Goal: Task Accomplishment & Management: Use online tool/utility

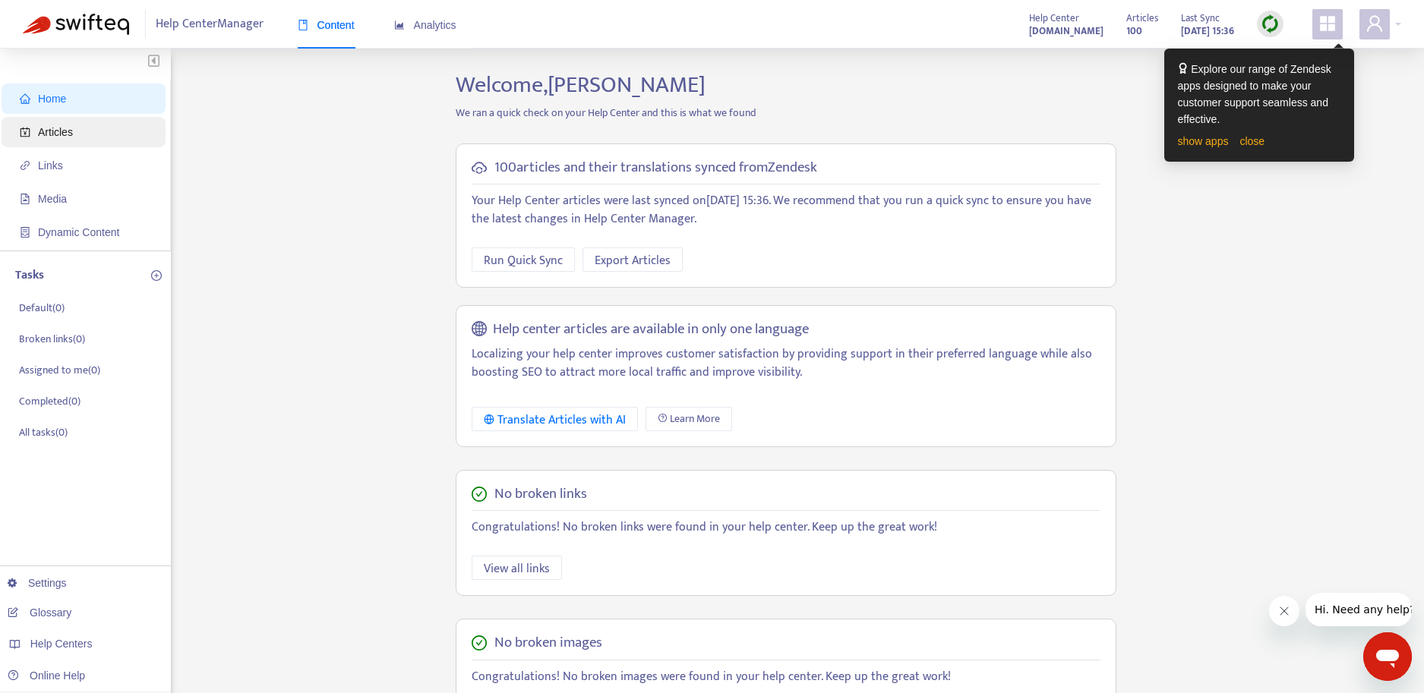
click at [74, 133] on span "Articles" at bounding box center [87, 132] width 134 height 30
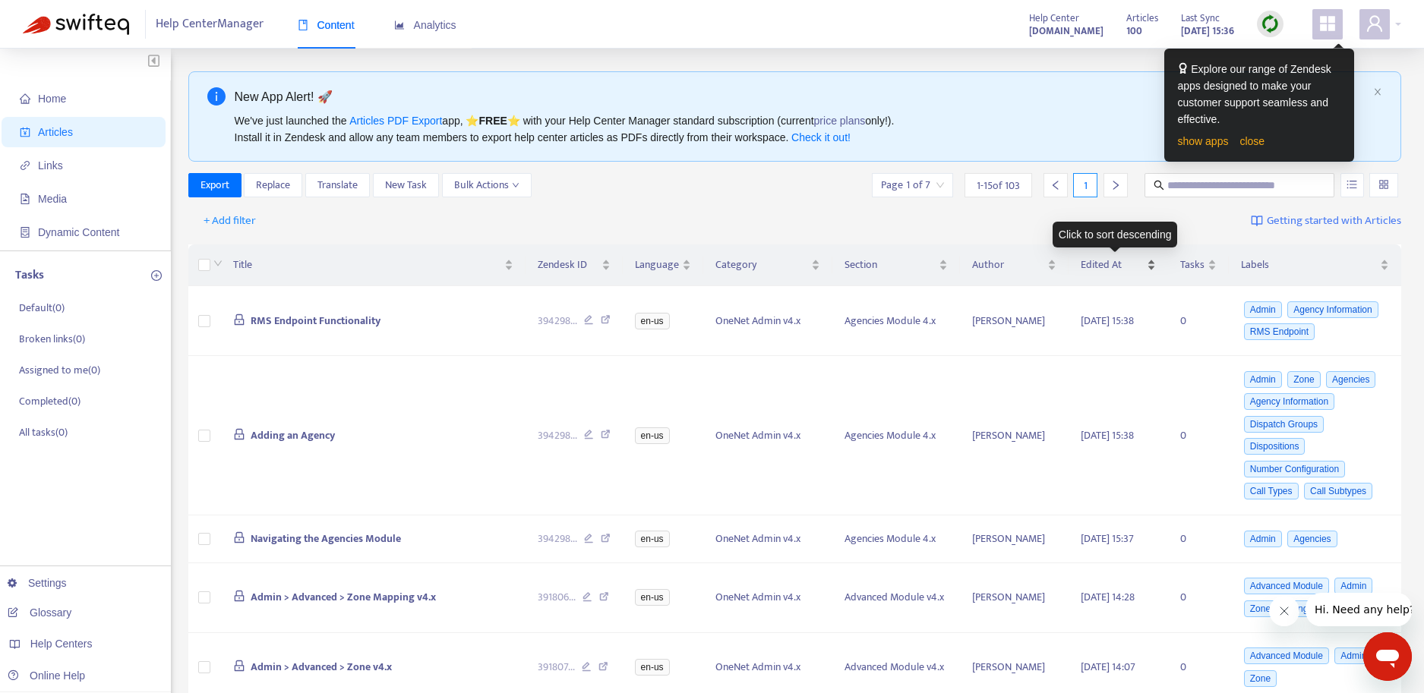
click at [1113, 266] on span "Edited At" at bounding box center [1112, 265] width 63 height 17
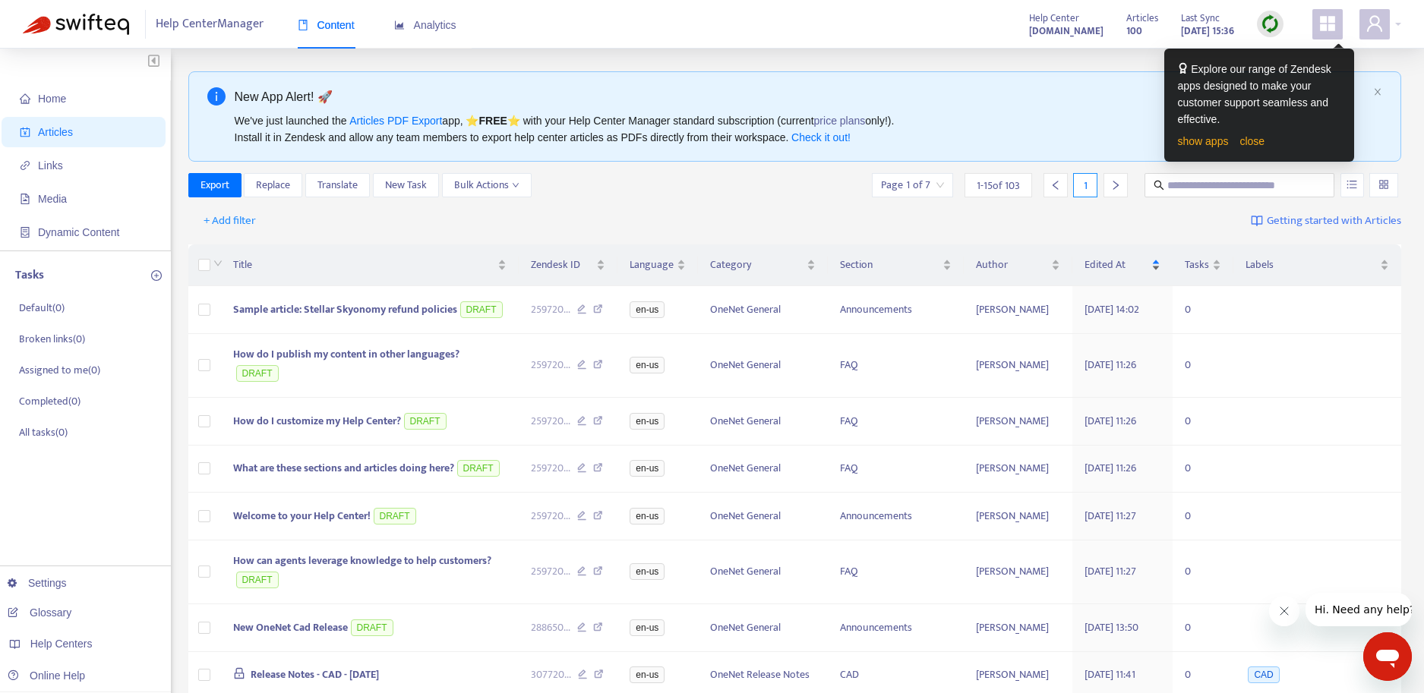
click at [1106, 264] on span "Edited At" at bounding box center [1116, 265] width 63 height 17
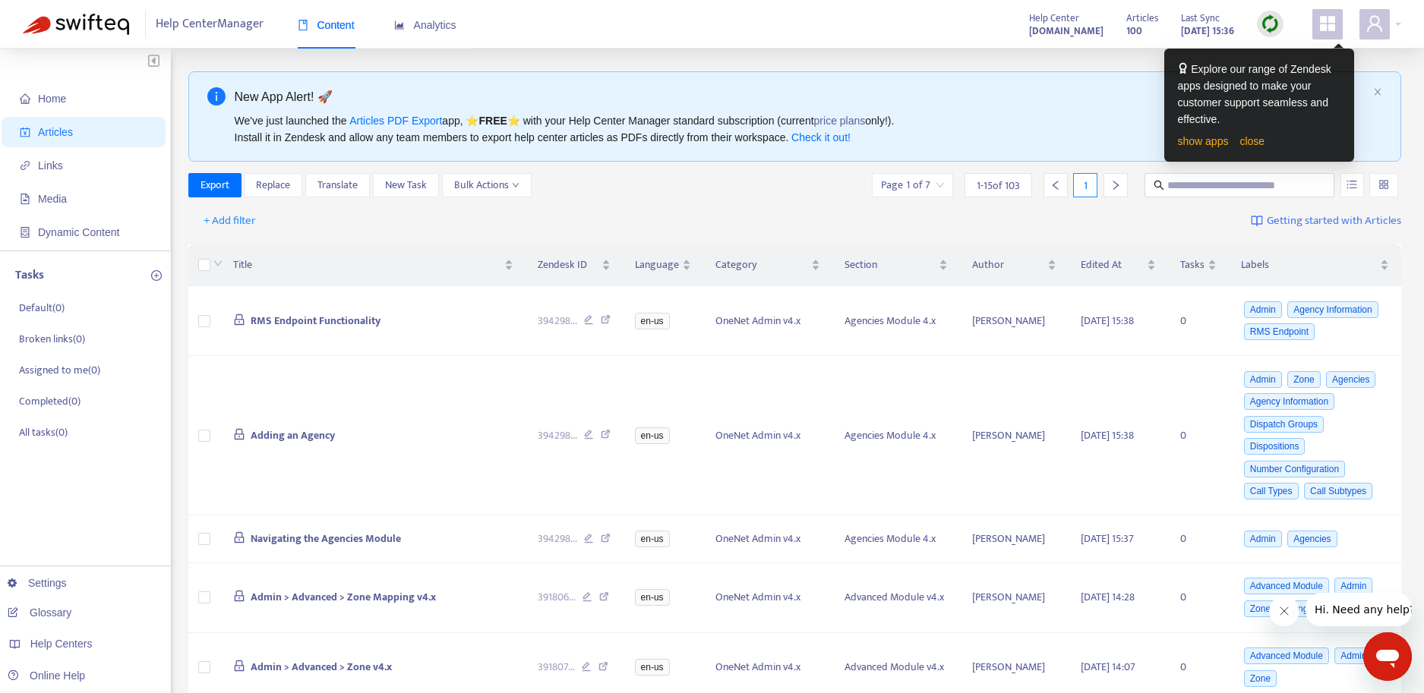
click at [1262, 18] on img at bounding box center [1270, 23] width 19 height 19
click at [1281, 19] on div at bounding box center [1270, 24] width 27 height 27
click at [1243, 147] on link "close" at bounding box center [1251, 141] width 25 height 12
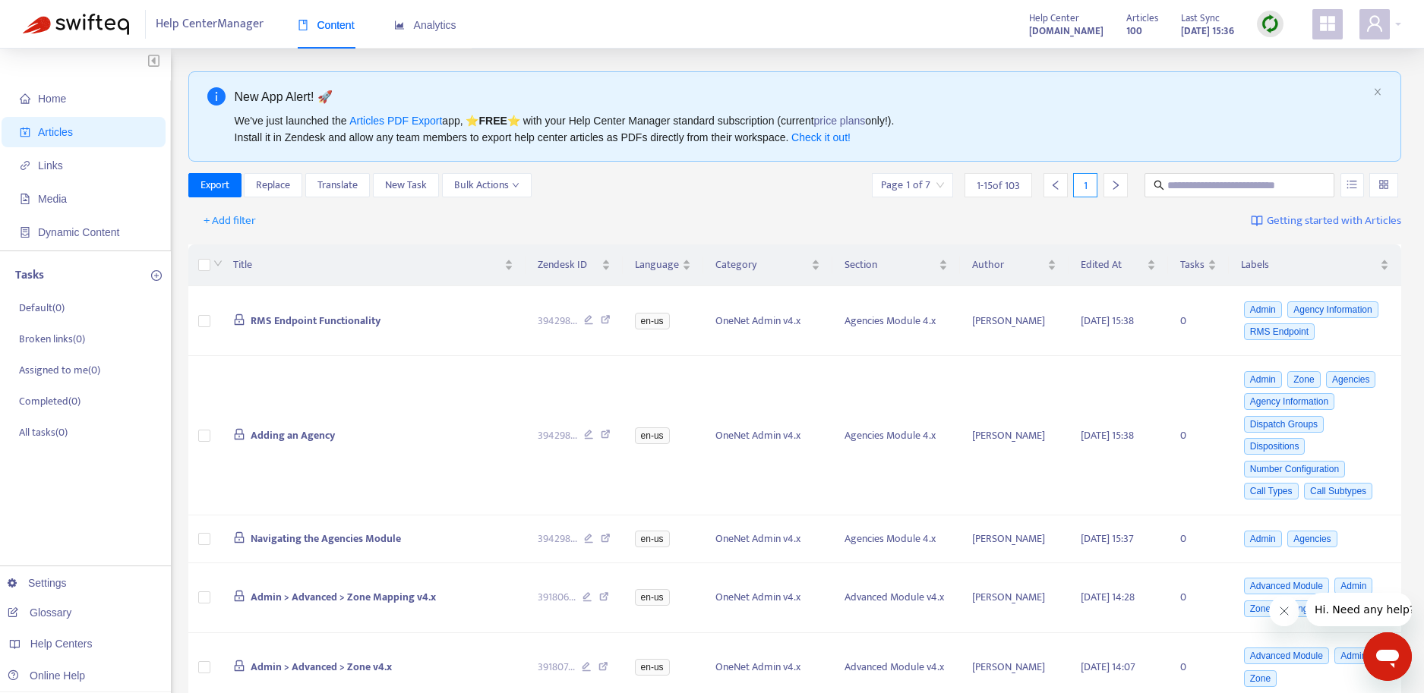
drag, startPoint x: 1264, startPoint y: 39, endPoint x: 1269, endPoint y: 19, distance: 21.2
click at [1264, 34] on div "Help Center Manager Content Analytics Help Center support.plottlabs.com Article…" at bounding box center [712, 24] width 1424 height 49
click at [1269, 19] on img at bounding box center [1270, 23] width 19 height 19
click at [1270, 24] on img at bounding box center [1270, 23] width 19 height 19
click at [1272, 23] on img at bounding box center [1270, 23] width 19 height 19
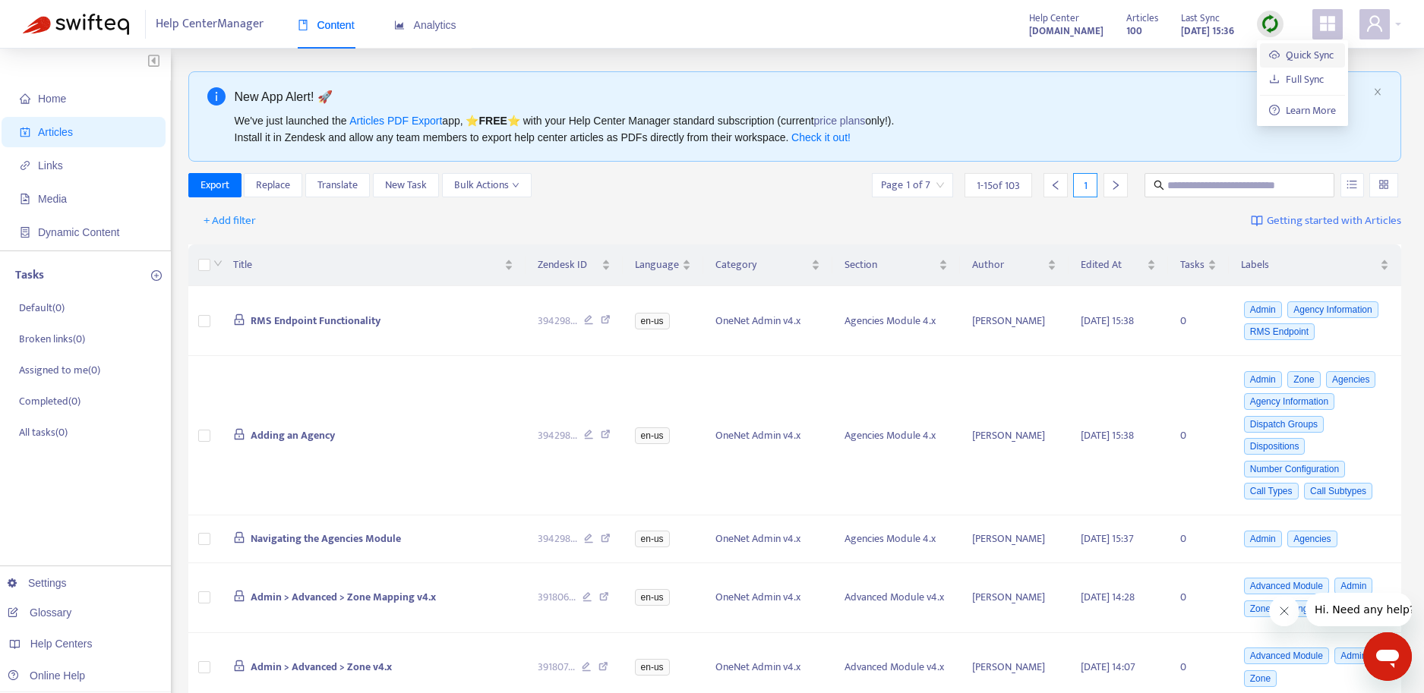
click at [1299, 55] on link "Quick Sync" at bounding box center [1301, 54] width 65 height 17
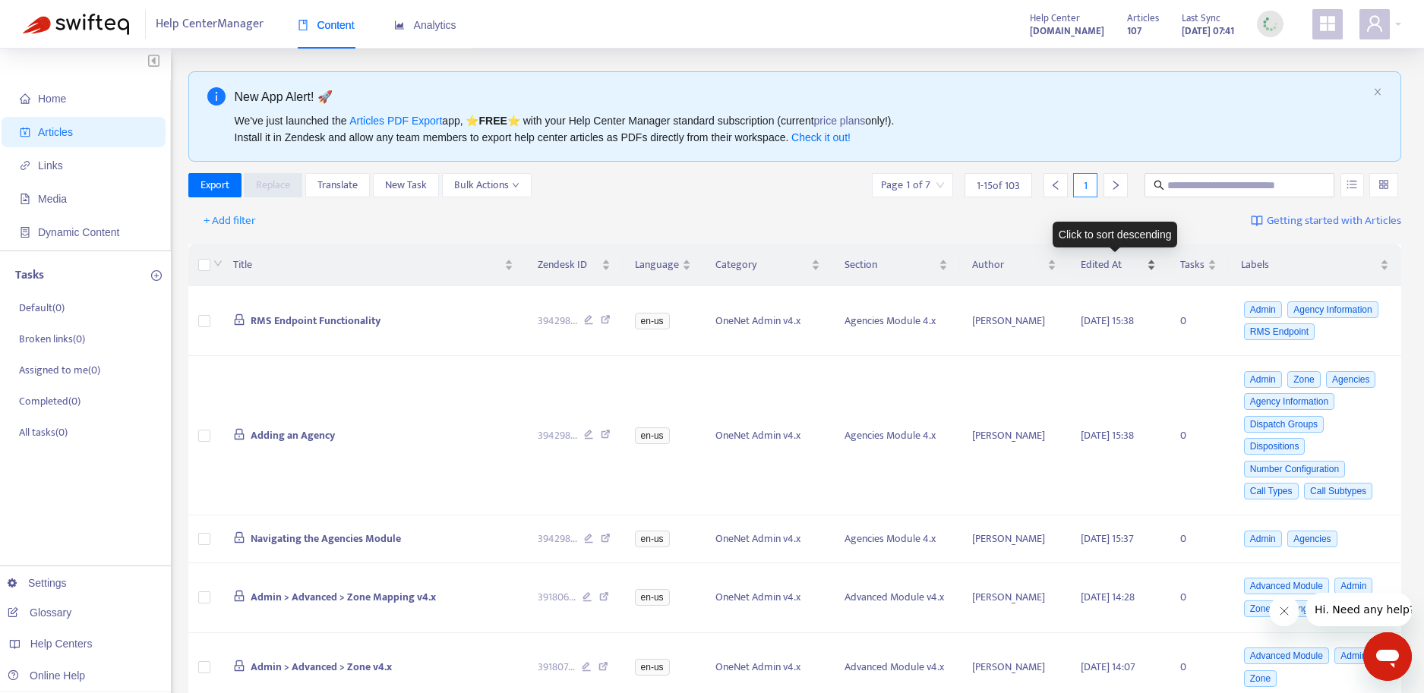
click at [1112, 271] on span "Edited At" at bounding box center [1112, 265] width 63 height 17
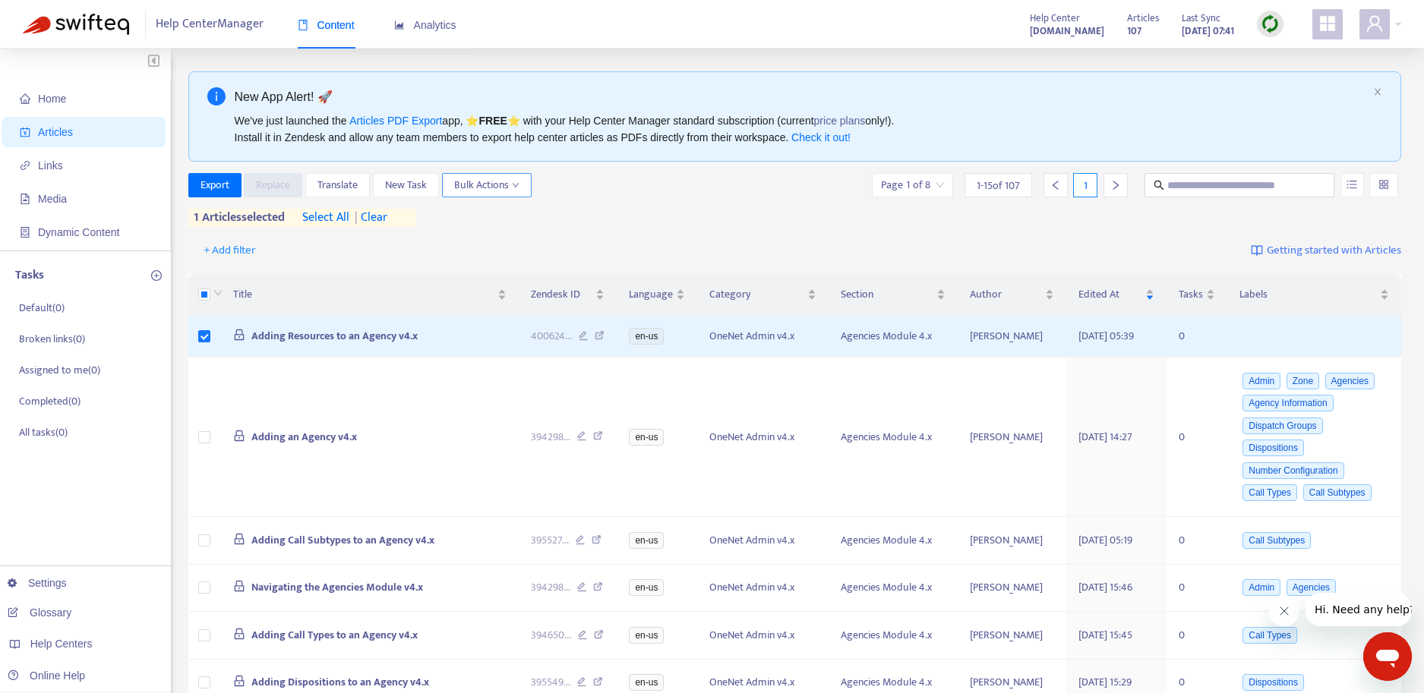
click at [504, 184] on span "Bulk Actions" at bounding box center [486, 185] width 65 height 17
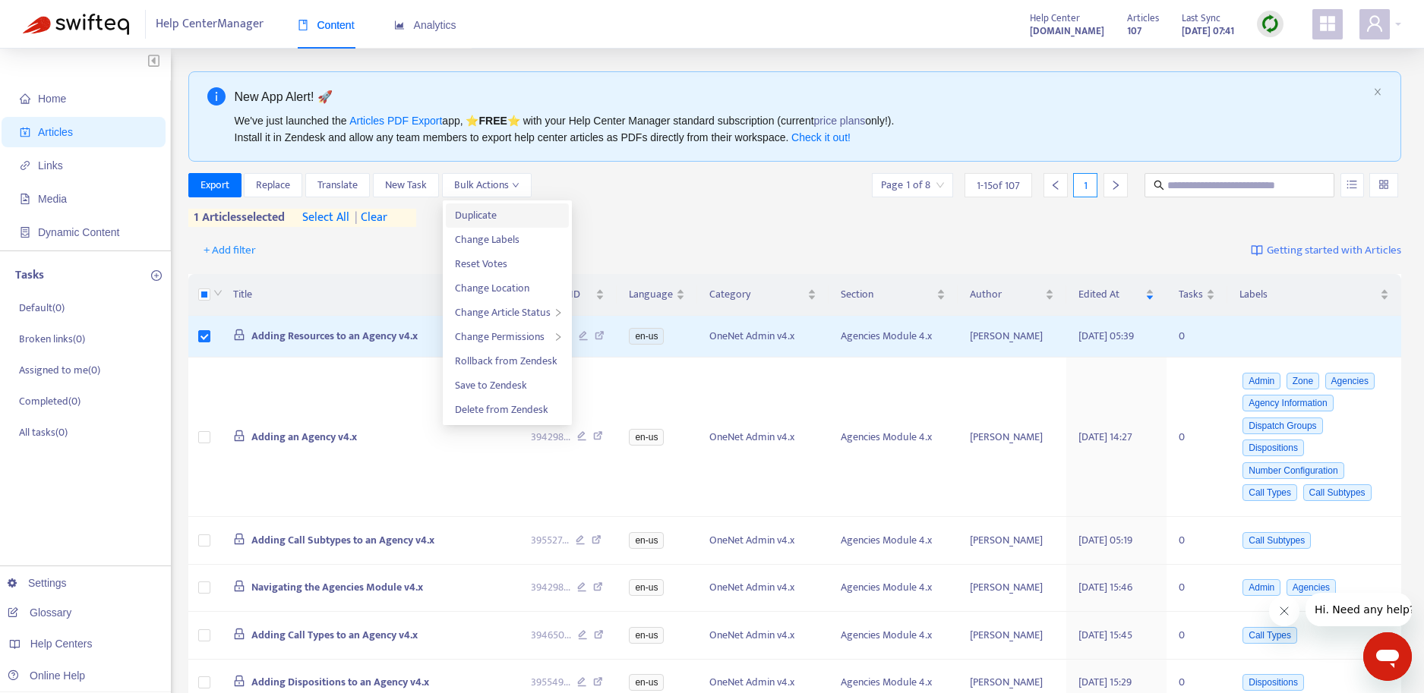
click at [479, 217] on span "Duplicate" at bounding box center [476, 215] width 42 height 17
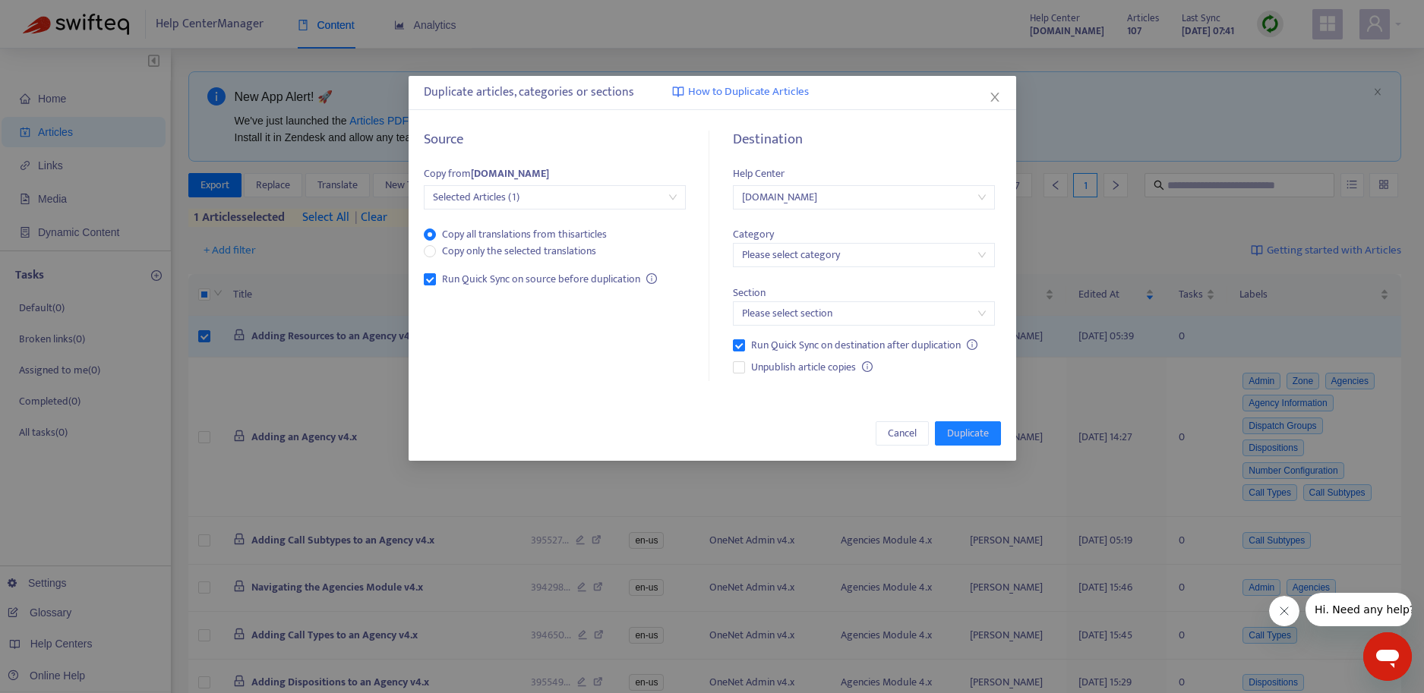
click at [826, 252] on input "search" at bounding box center [864, 255] width 244 height 23
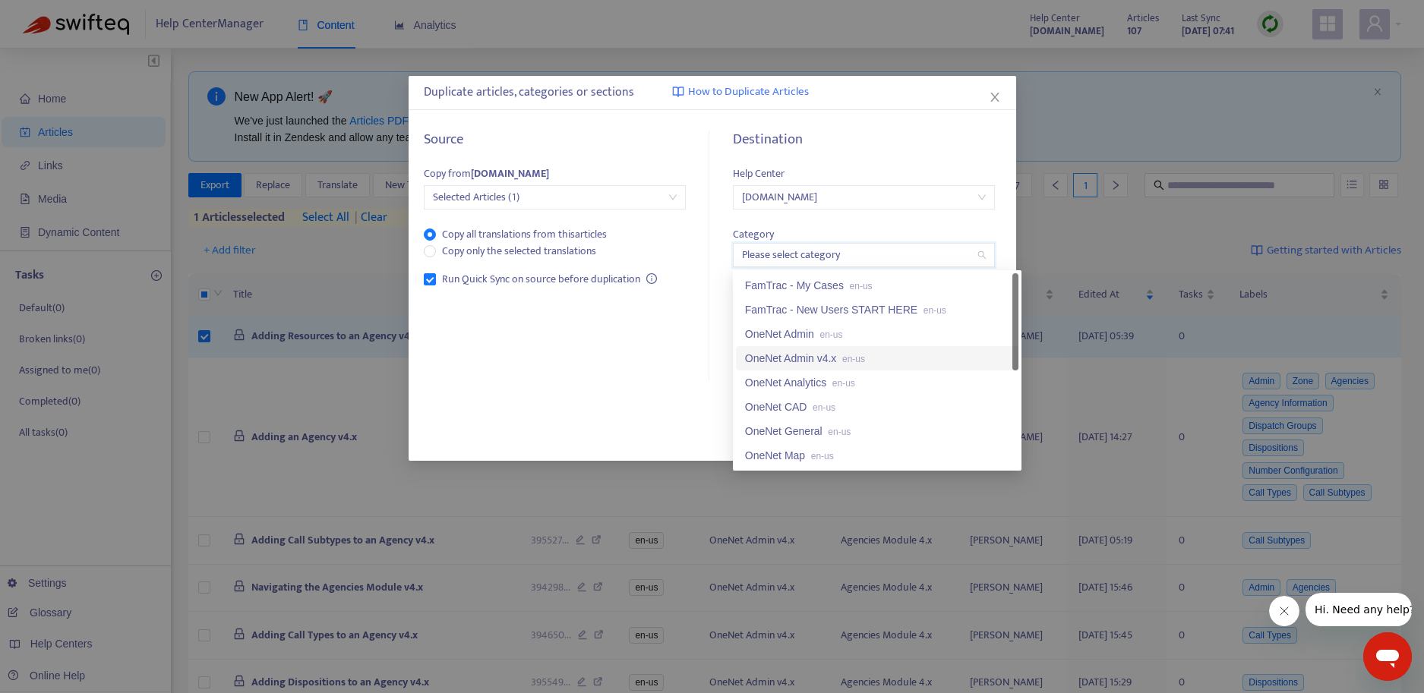
click at [825, 357] on div "OneNet Admin v4.x en-us" at bounding box center [877, 358] width 264 height 17
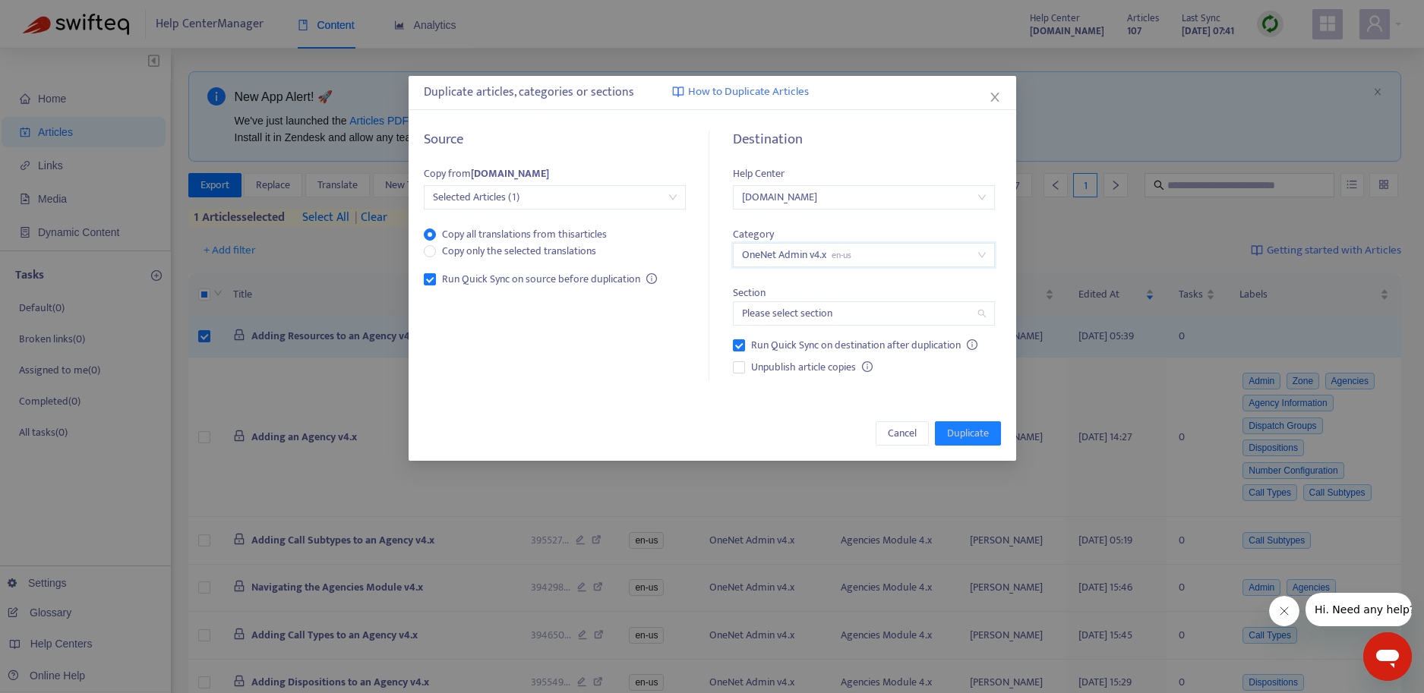
click at [819, 313] on input "search" at bounding box center [864, 313] width 244 height 23
click at [812, 372] on div "Agencies Module 4.x en-us" at bounding box center [877, 368] width 264 height 17
click at [968, 434] on span "Duplicate" at bounding box center [968, 433] width 42 height 17
